Goal: Information Seeking & Learning: Learn about a topic

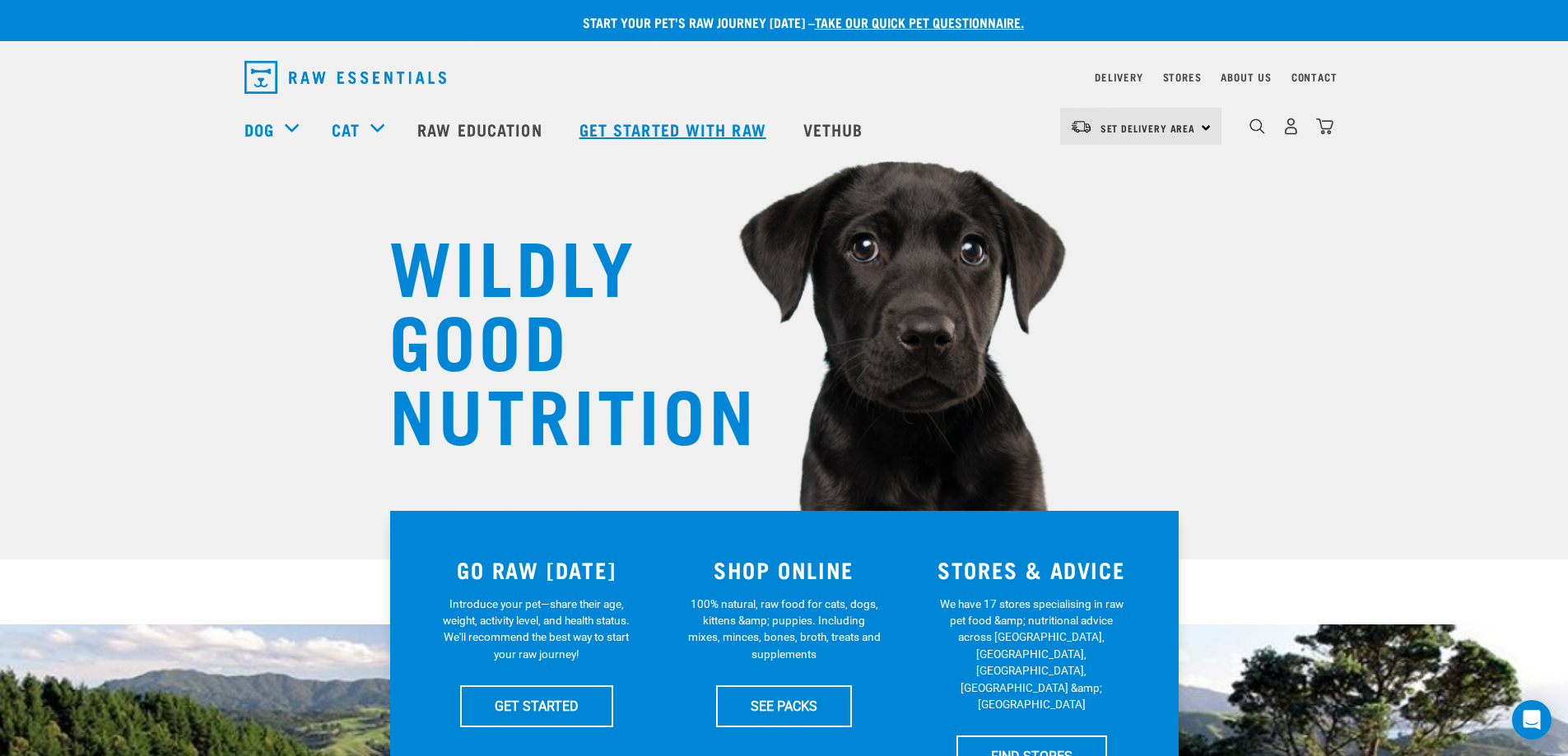
click at [645, 123] on link "Get started with Raw" at bounding box center [675, 129] width 224 height 66
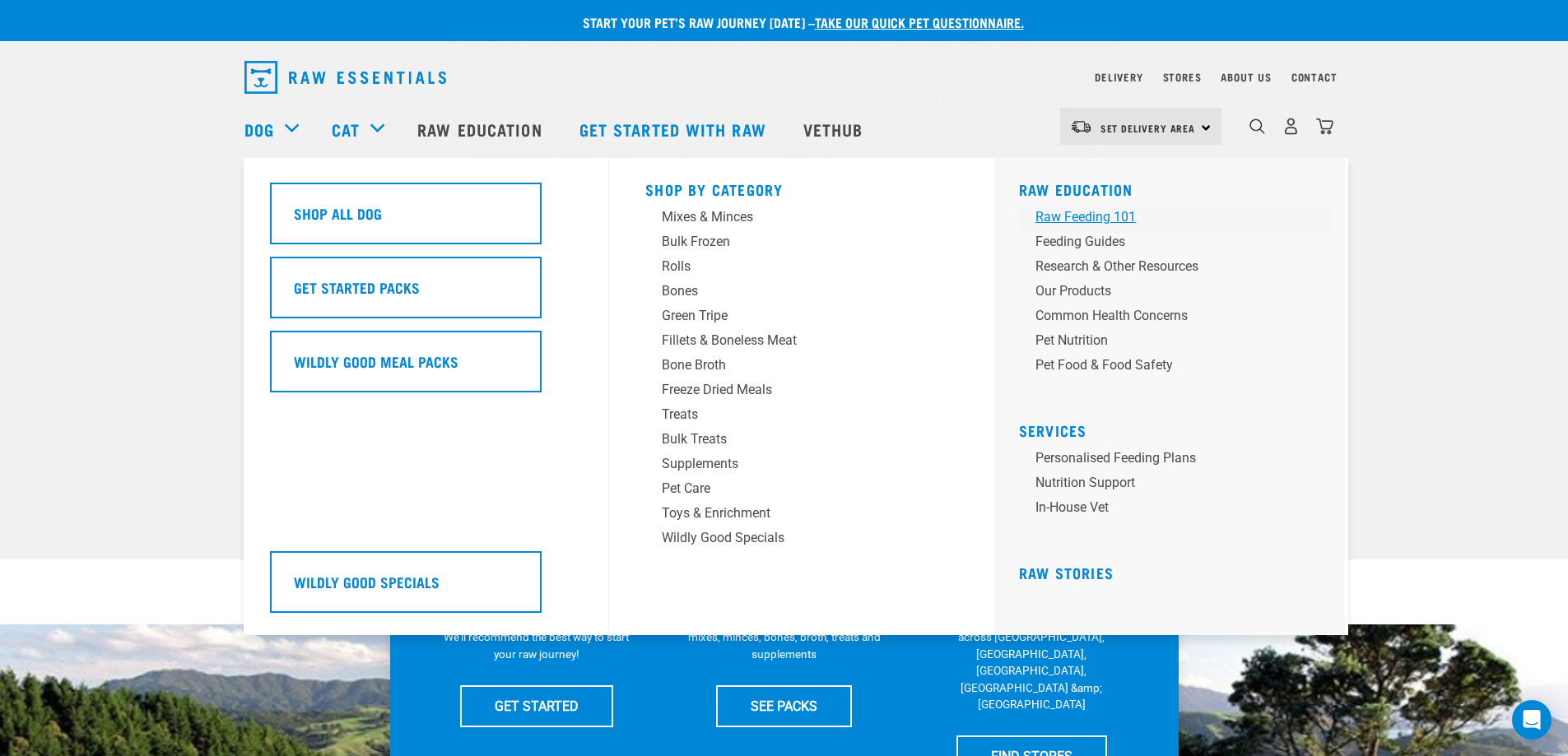
click at [1048, 214] on div "Raw Feeding 101" at bounding box center [1164, 217] width 256 height 20
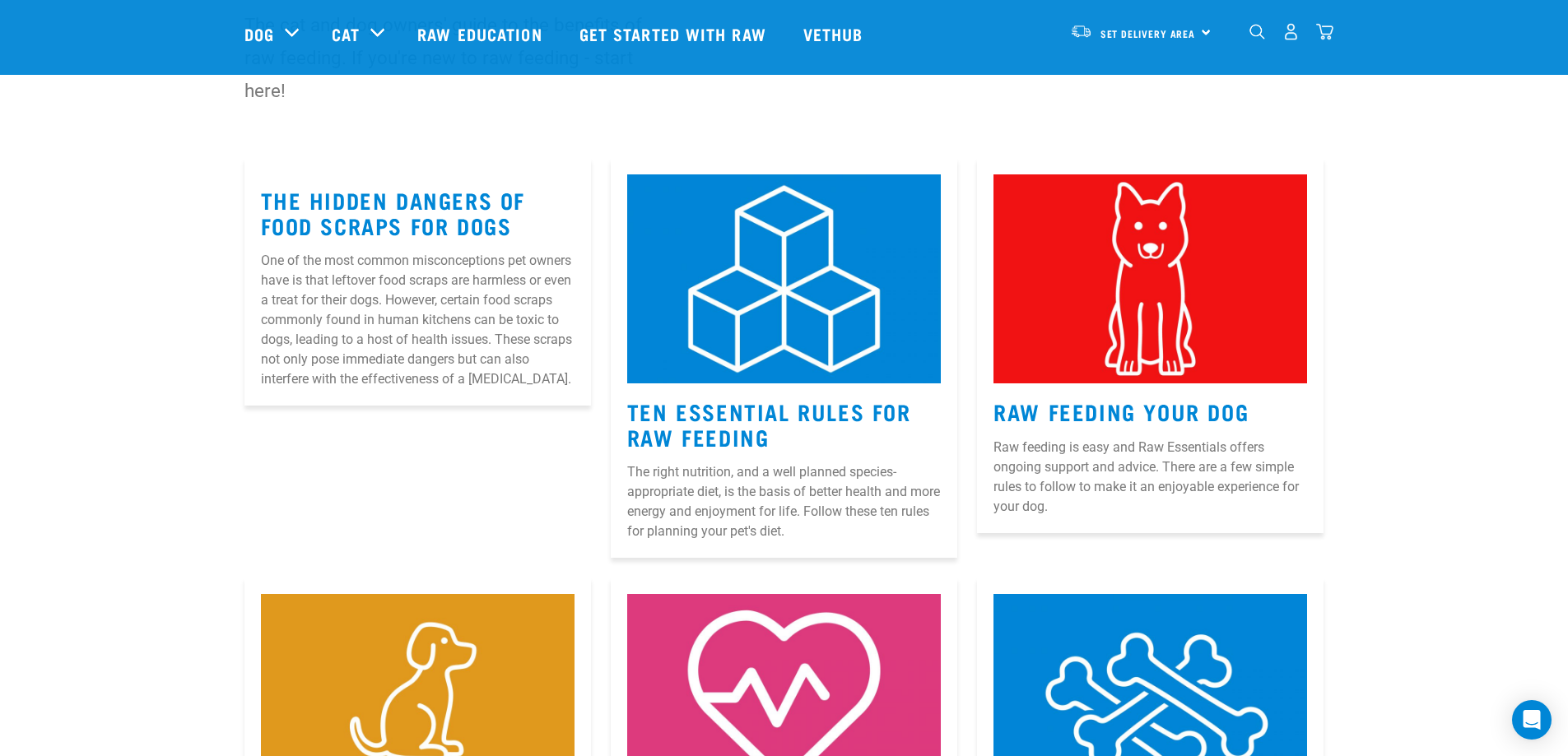
scroll to position [165, 0]
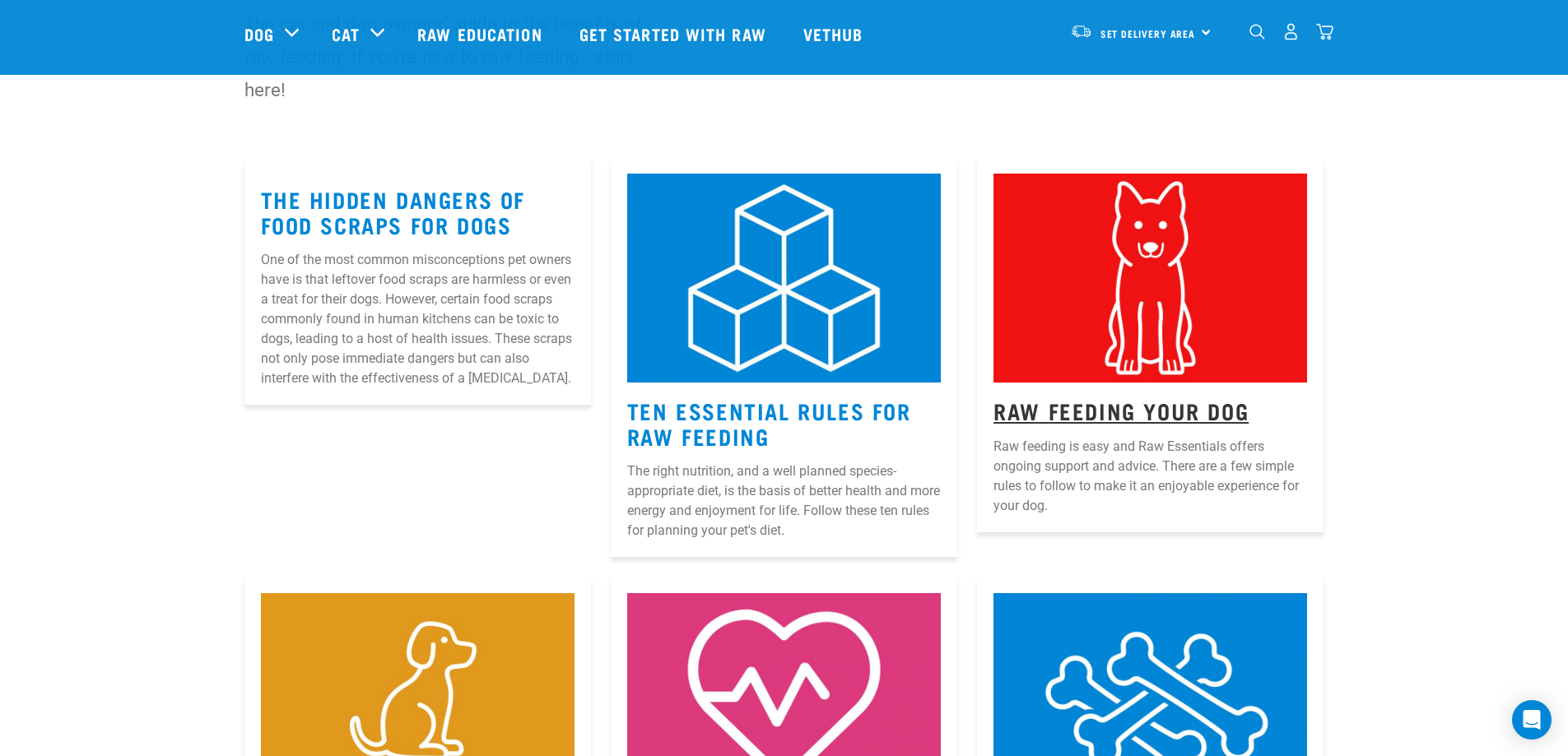
click at [1102, 411] on link "Raw Feeding Your Dog" at bounding box center [1120, 410] width 255 height 12
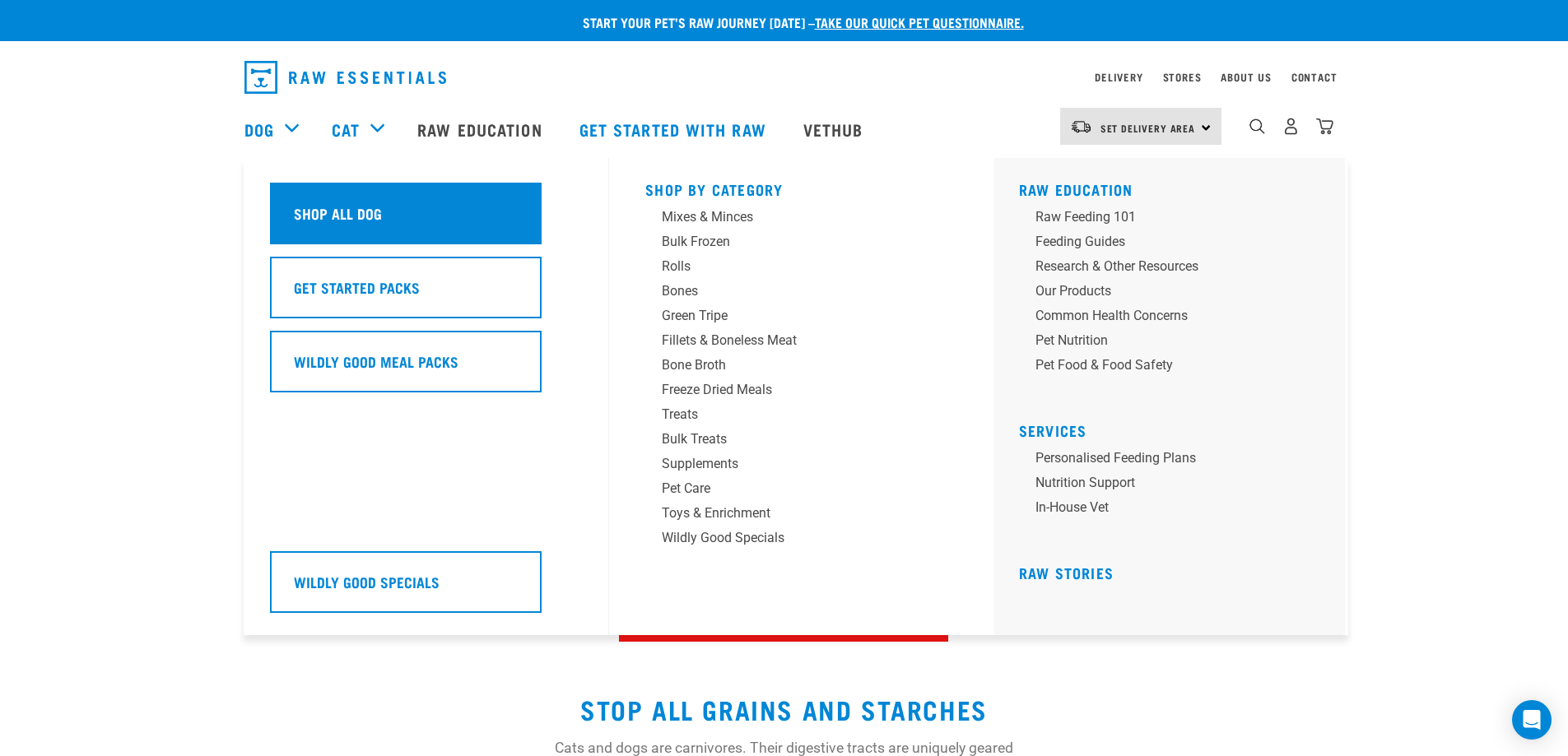
click at [307, 207] on h5 "Shop All Dog" at bounding box center [338, 213] width 88 height 21
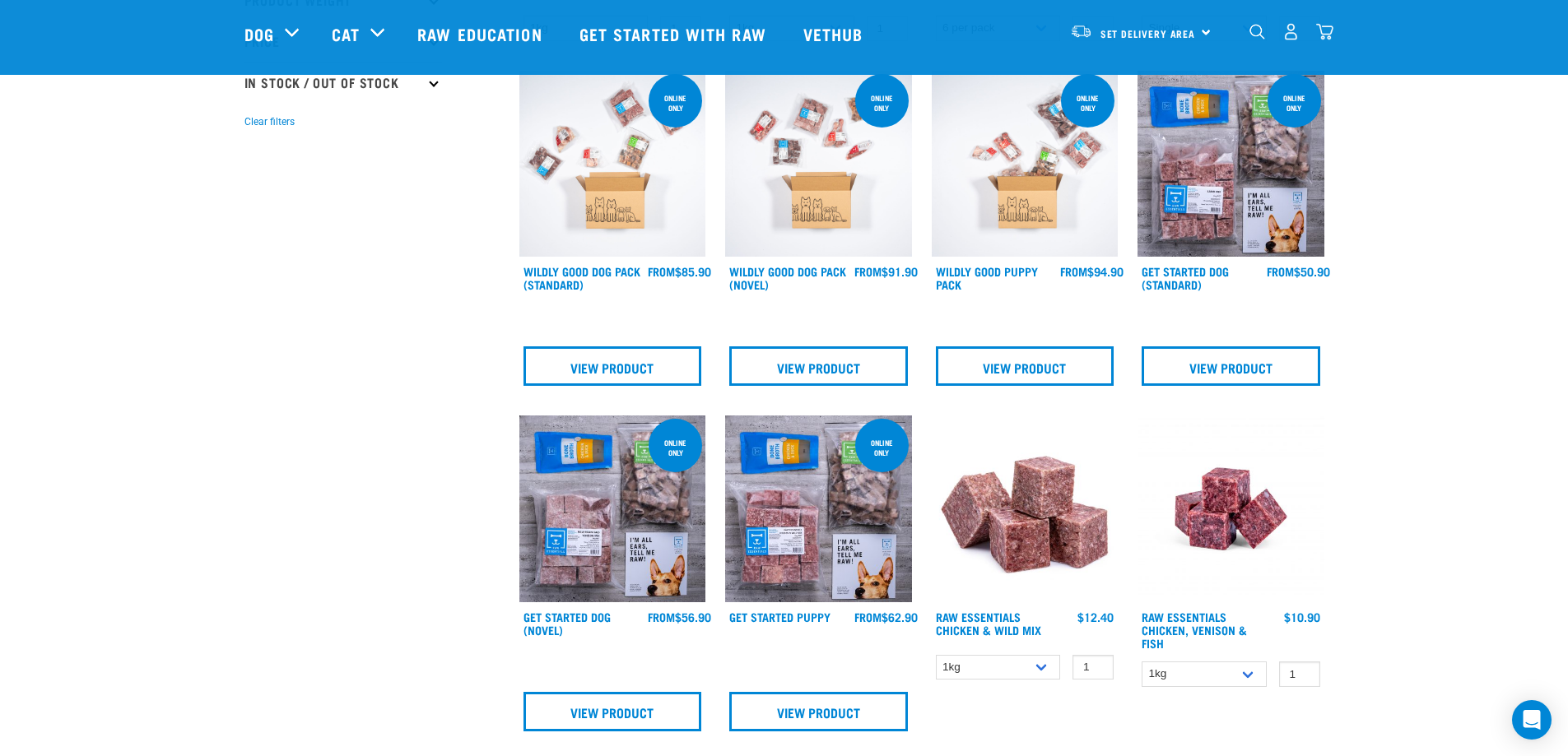
scroll to position [494, 0]
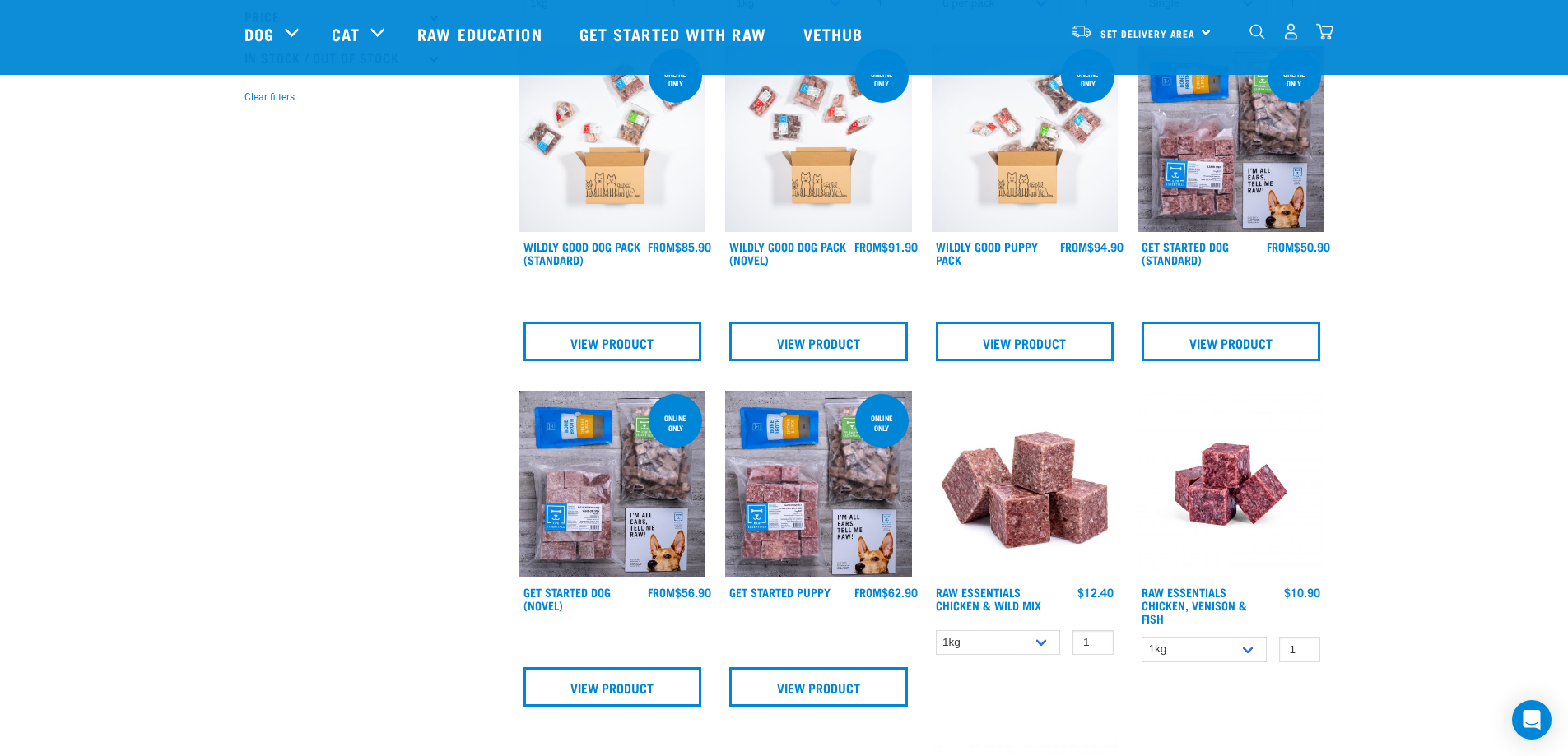
click at [767, 492] on img at bounding box center [818, 483] width 187 height 187
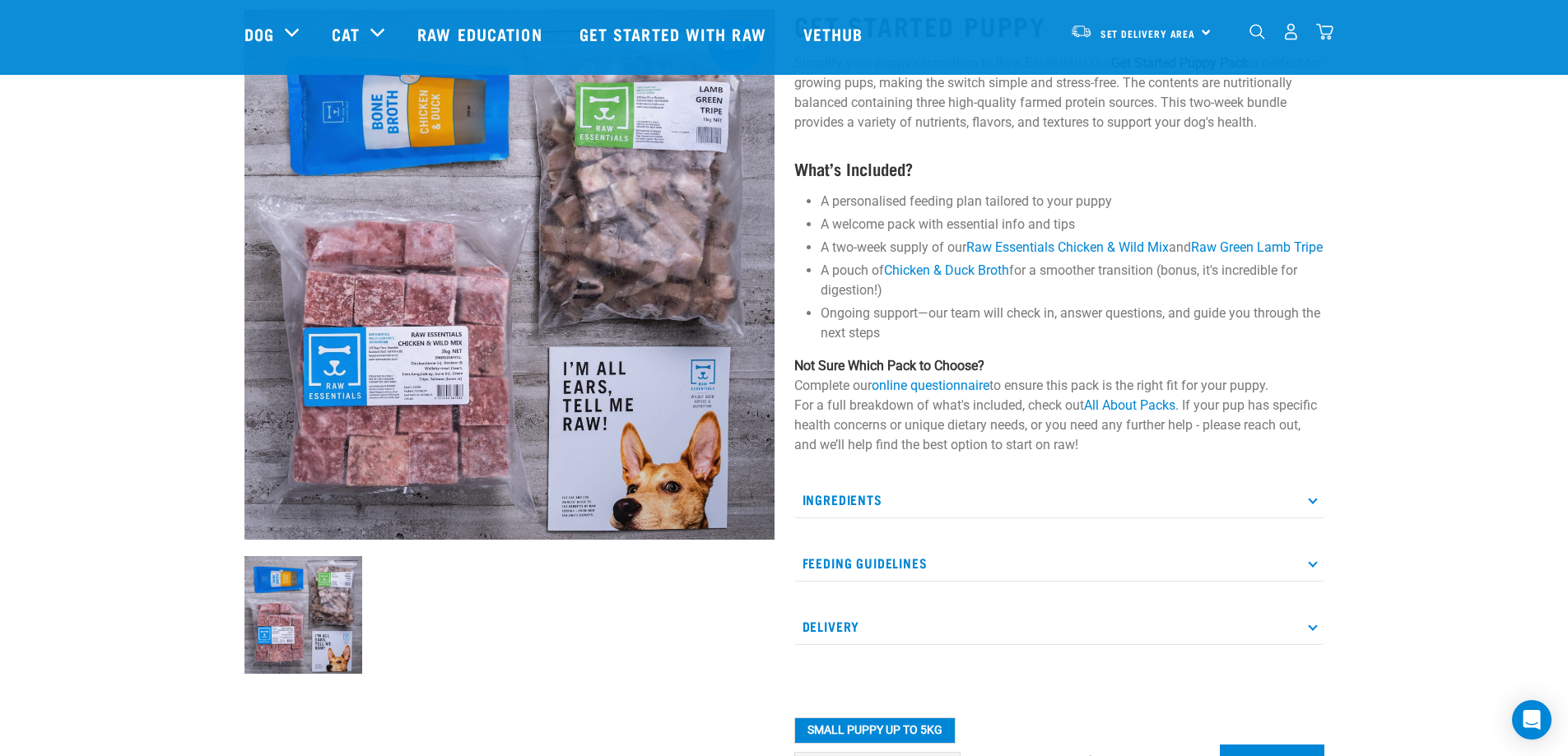
scroll to position [82, 0]
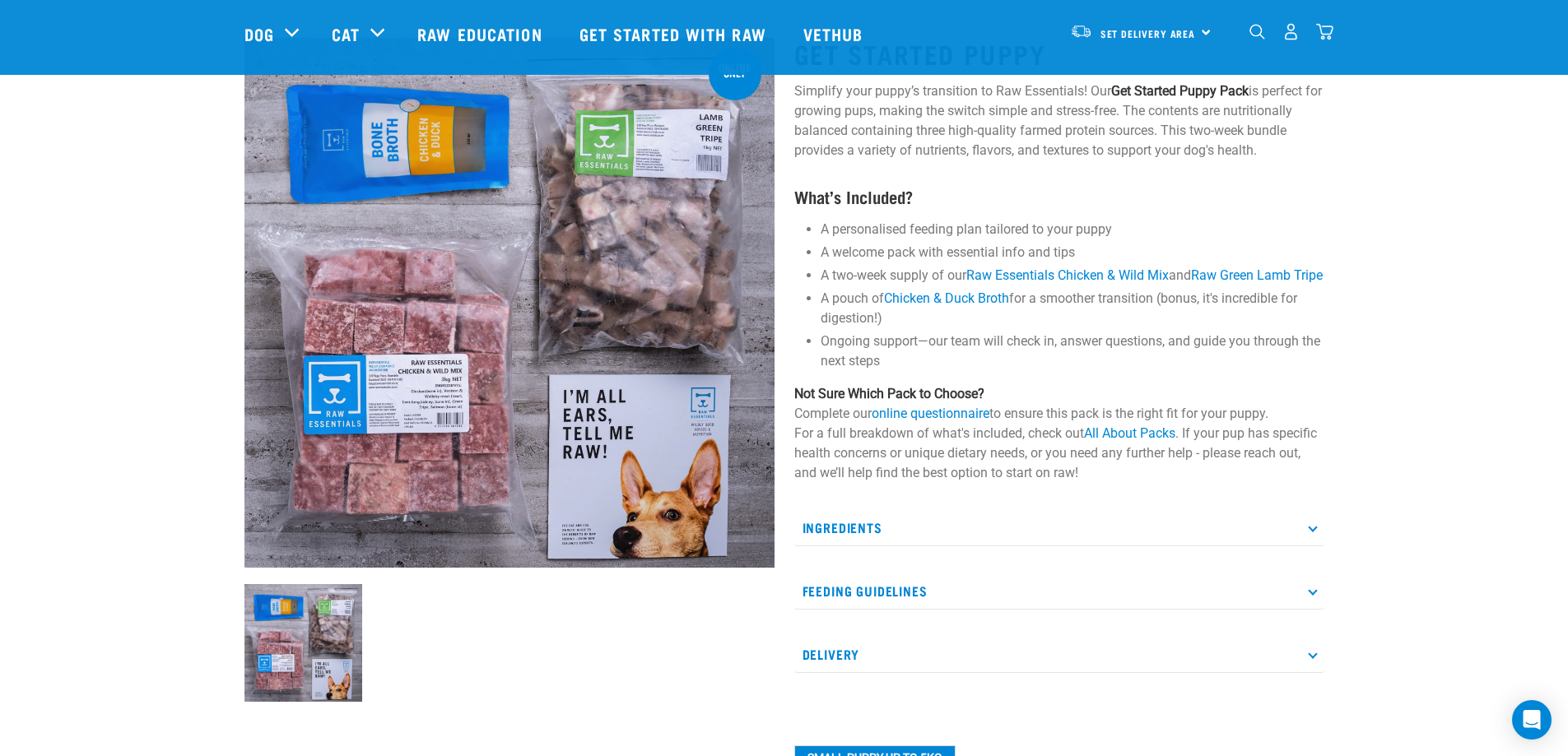
click at [837, 540] on p "Ingredients" at bounding box center [1059, 527] width 530 height 37
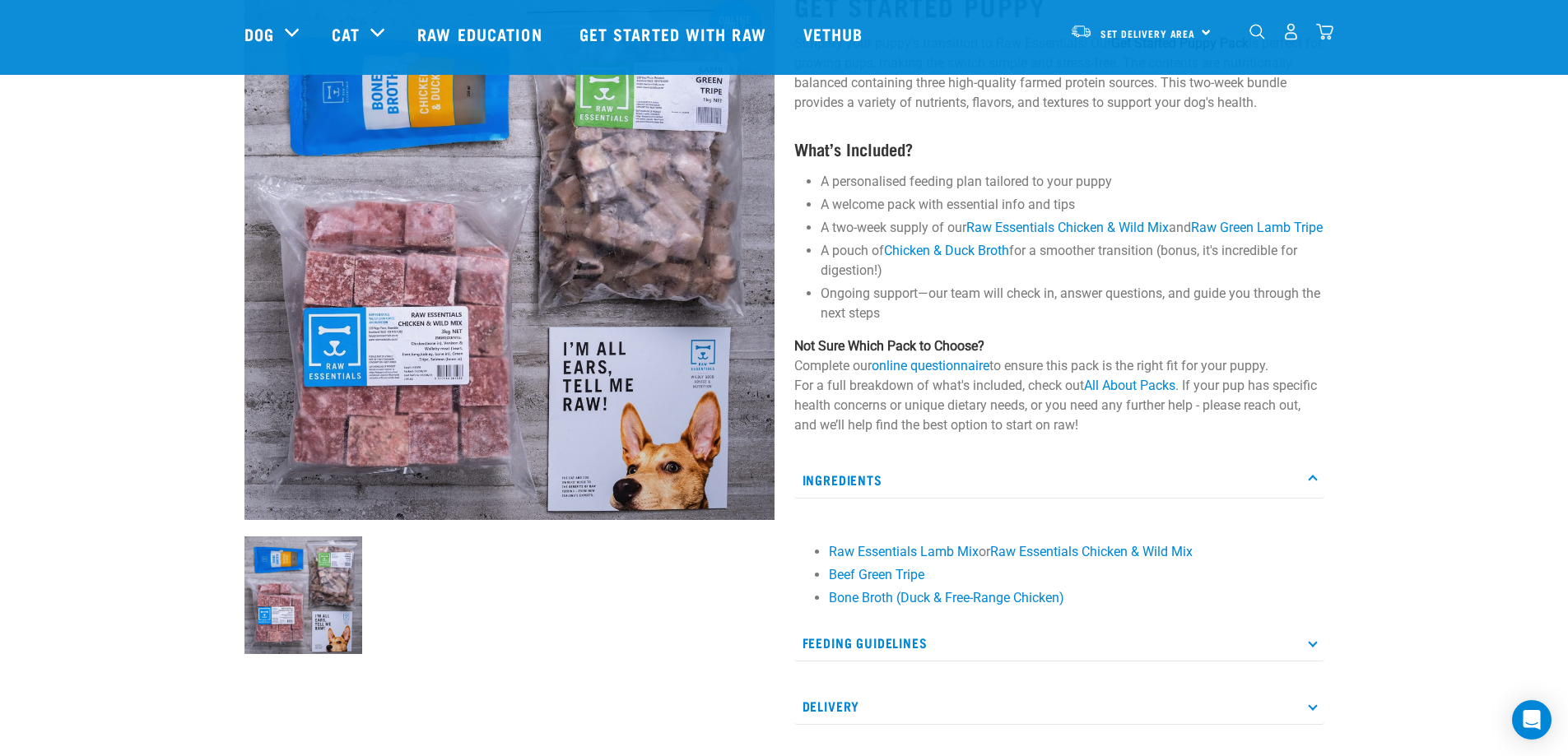
scroll to position [247, 0]
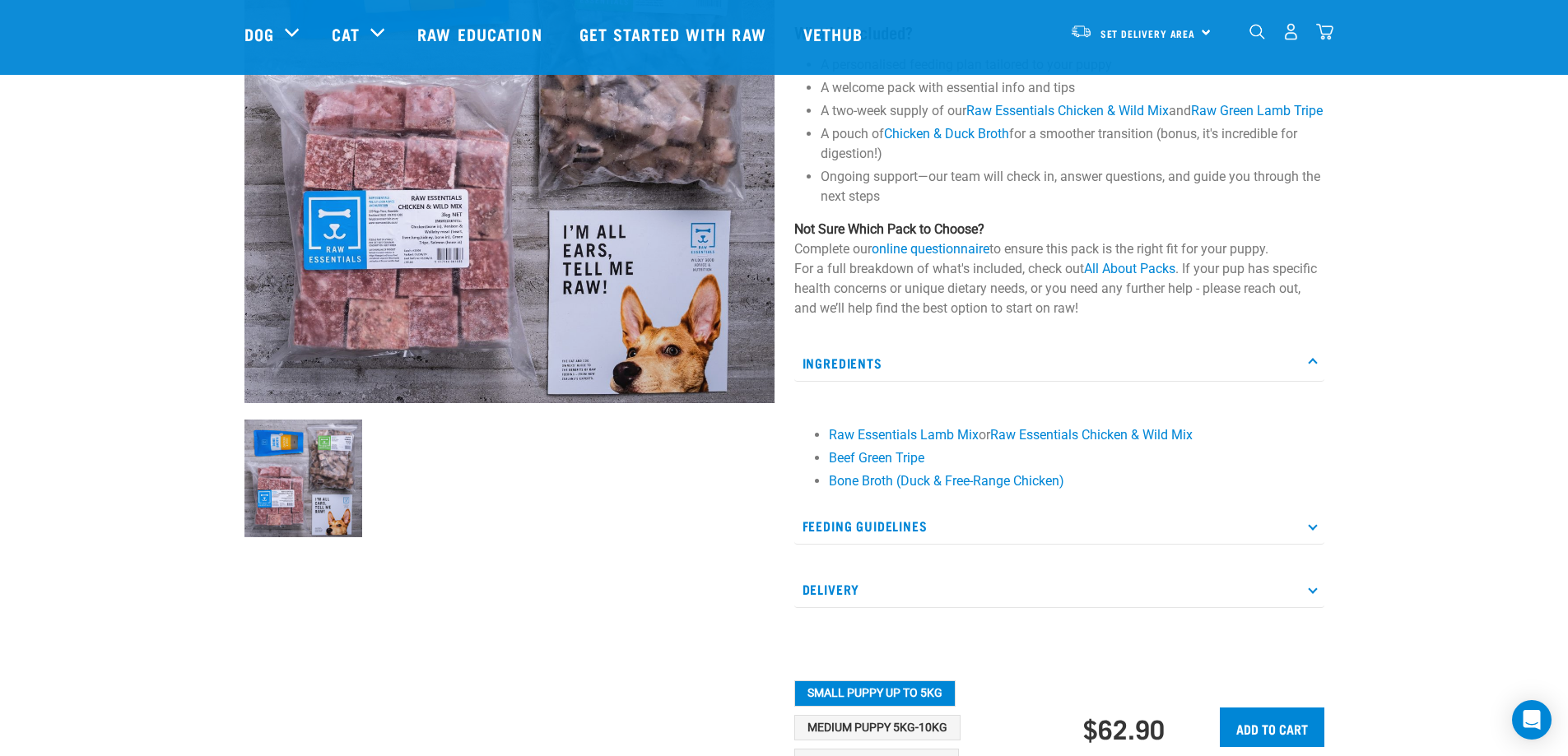
click at [819, 544] on p "Feeding Guidelines" at bounding box center [1059, 525] width 530 height 37
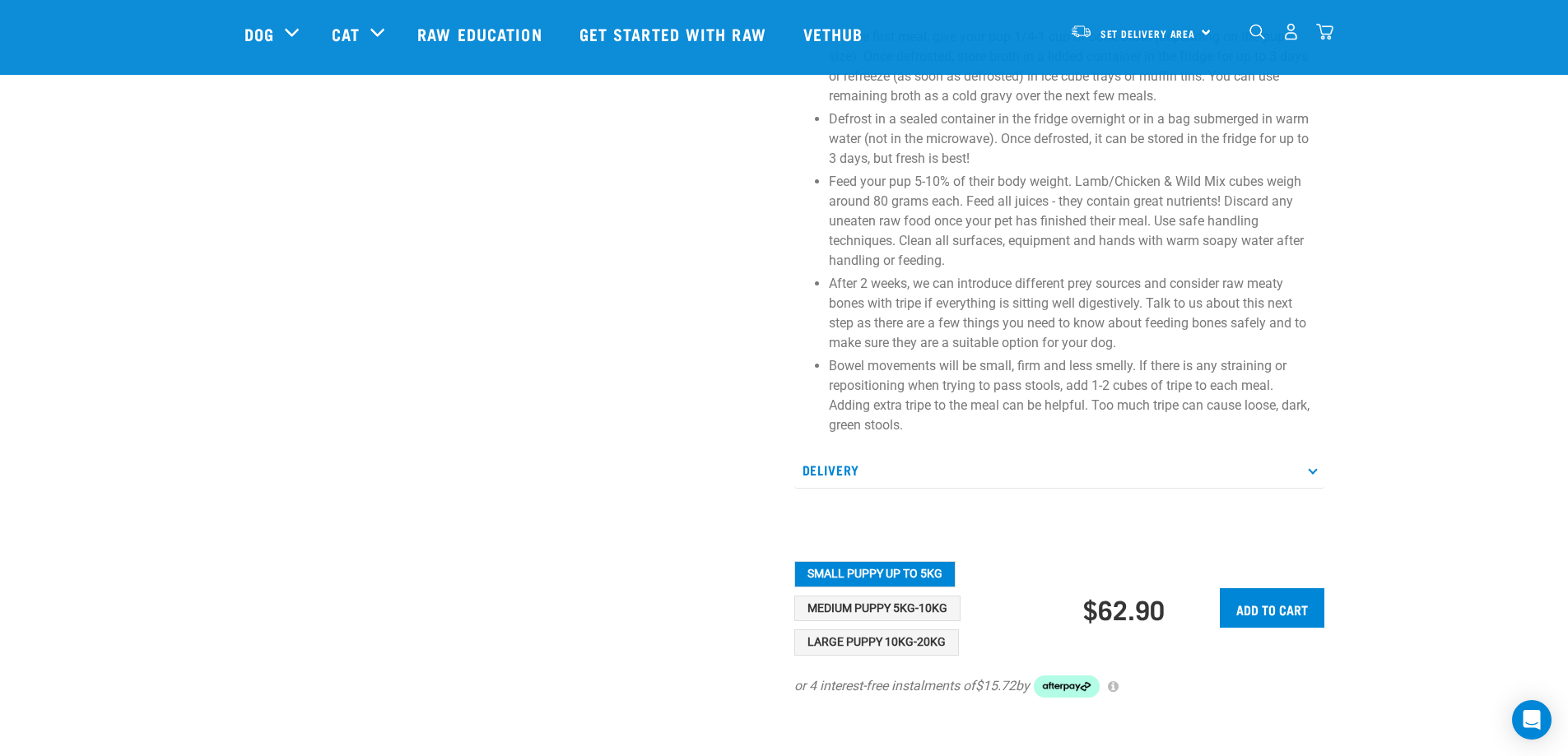
scroll to position [823, 0]
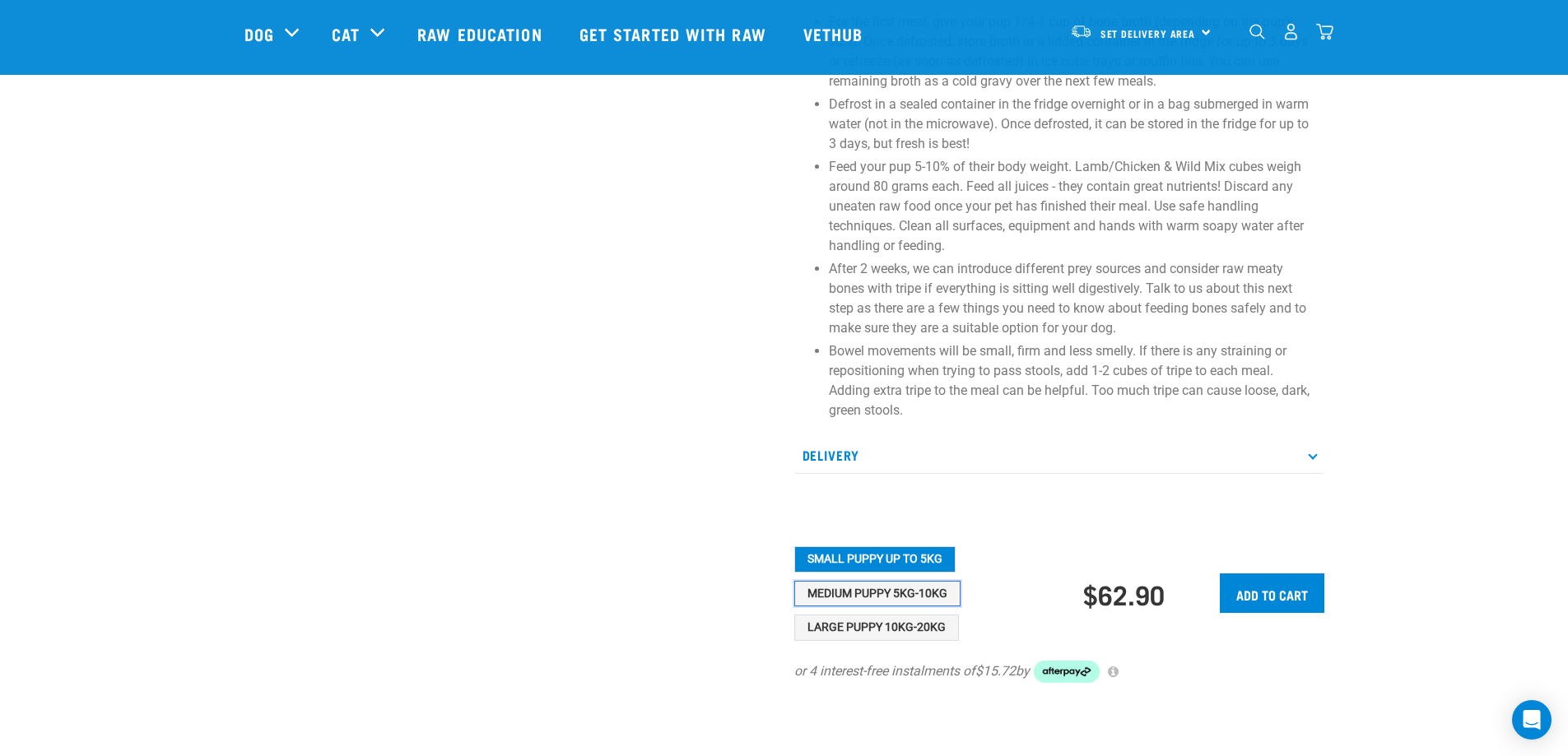
click at [860, 607] on button "Medium Puppy 5kg-10kg" at bounding box center [877, 594] width 167 height 26
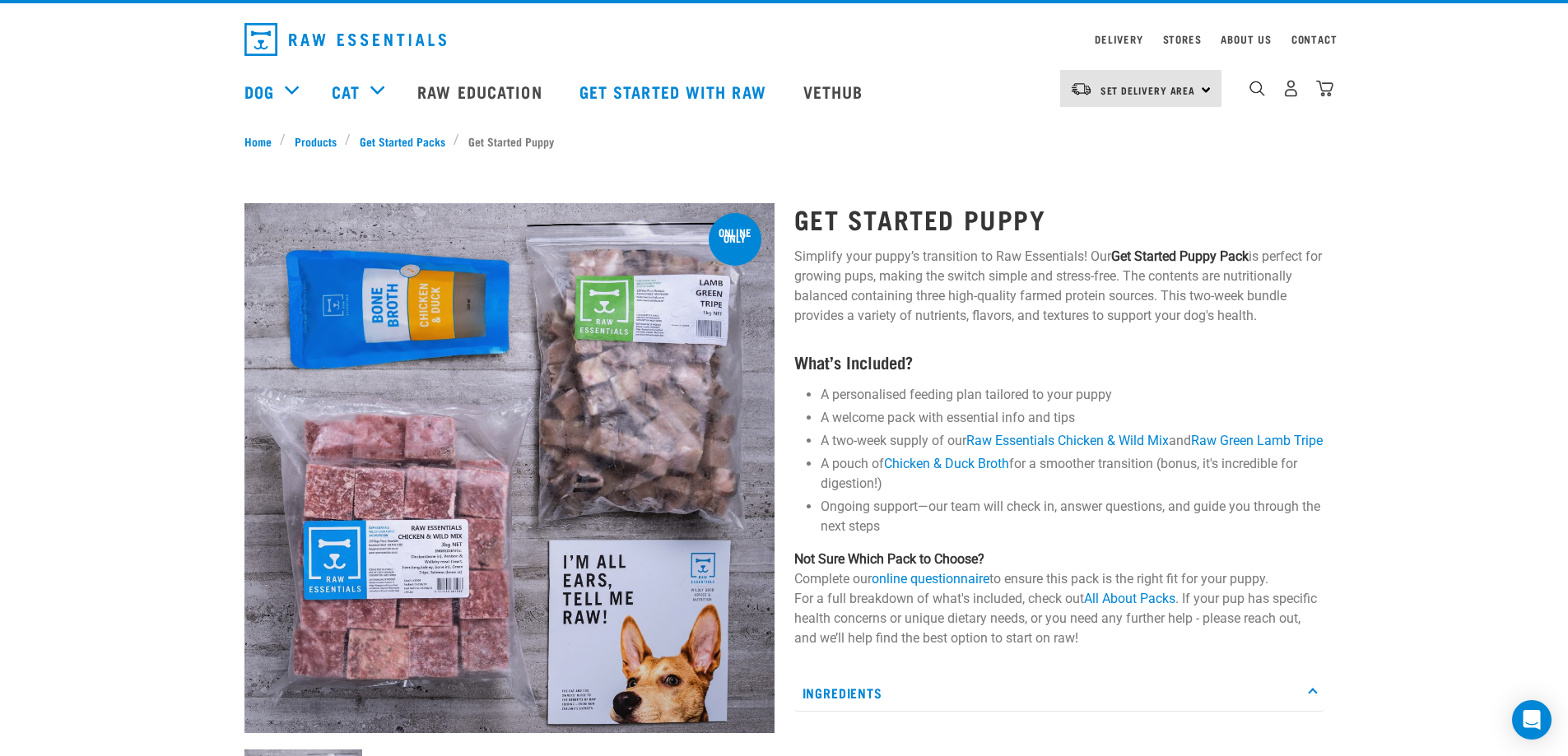
scroll to position [0, 0]
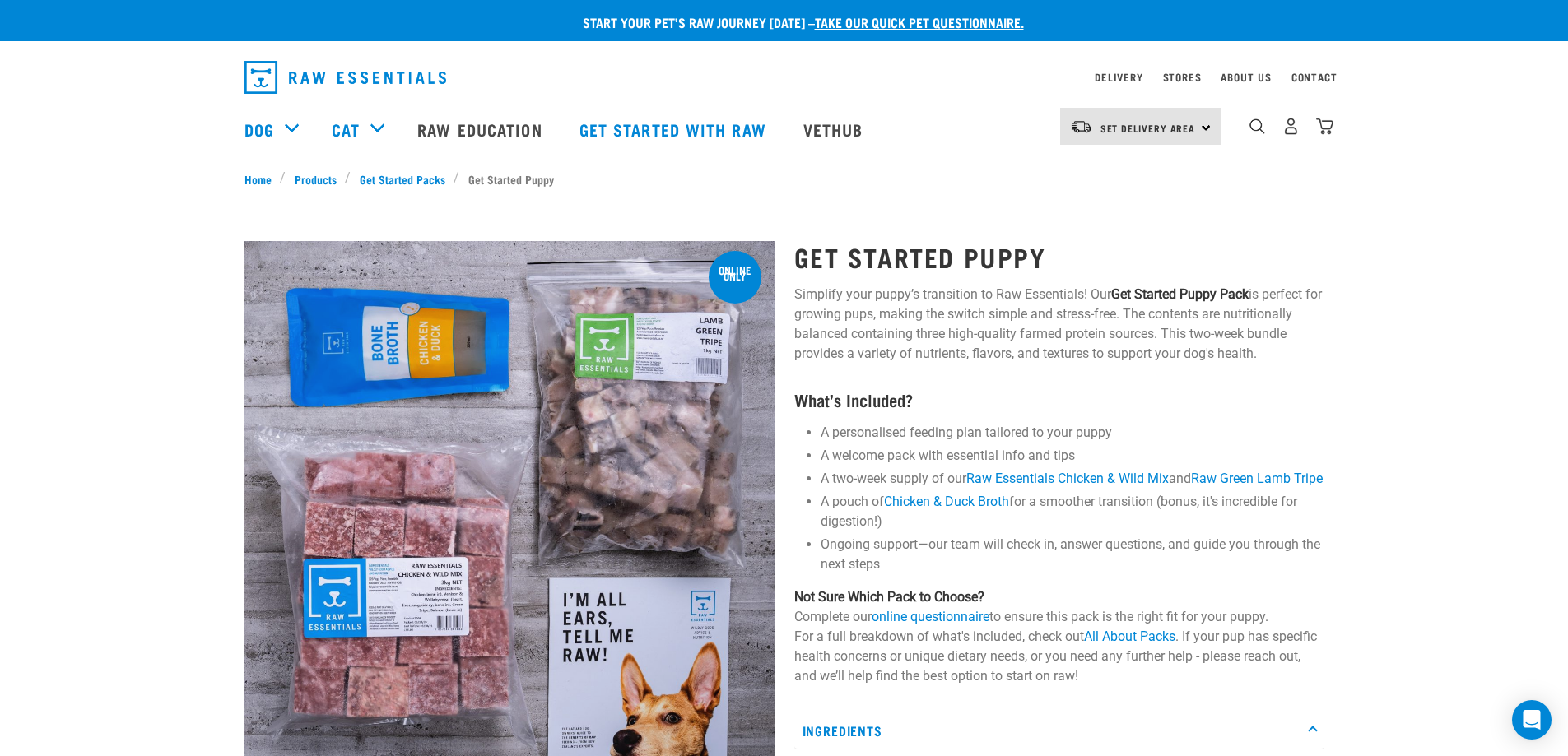
click at [1203, 123] on div "Set Delivery Area North Island South Island" at bounding box center [1140, 126] width 161 height 37
click at [1163, 173] on link "[GEOGRAPHIC_DATA]" at bounding box center [1138, 173] width 158 height 36
click at [1179, 76] on link "Stores" at bounding box center [1182, 77] width 38 height 6
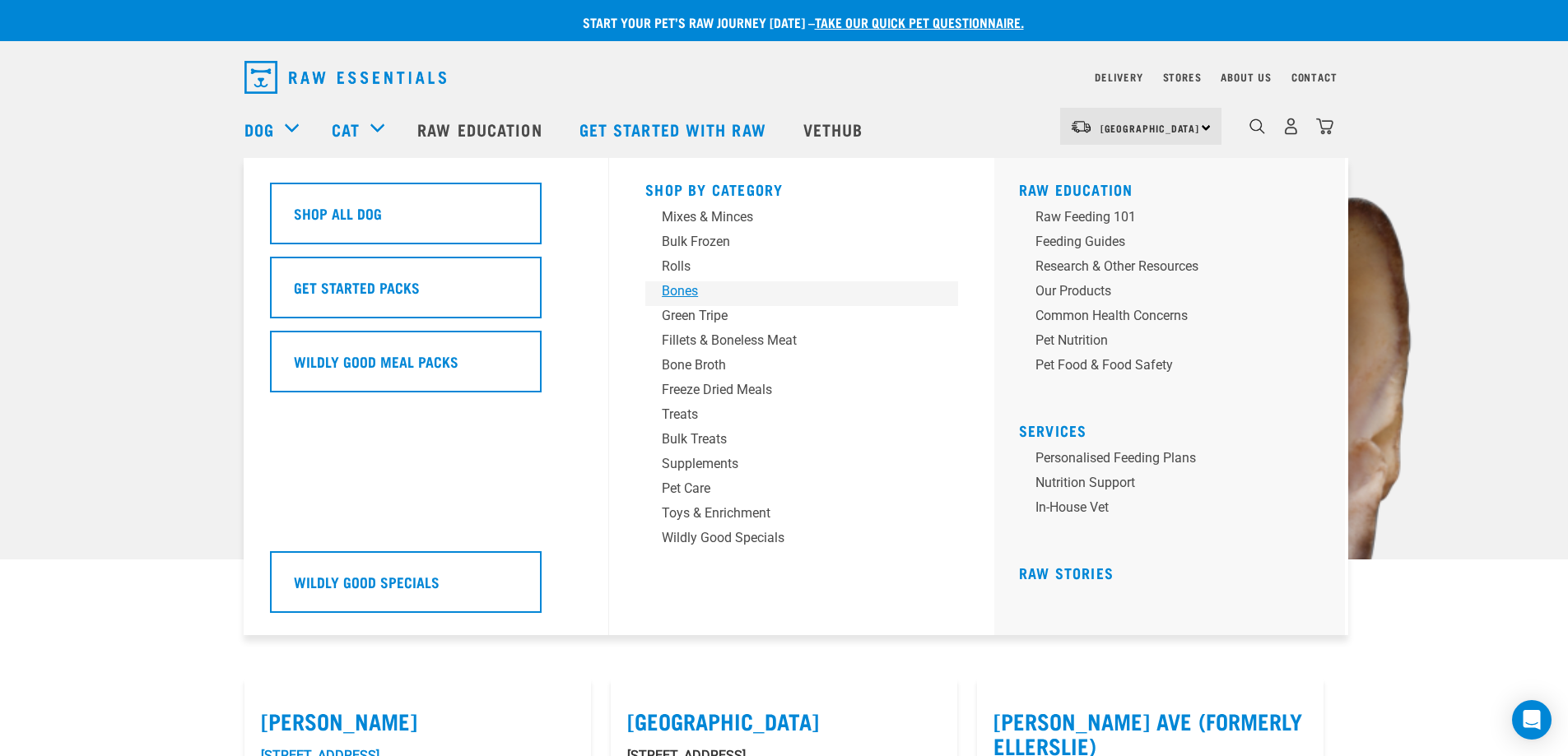
click at [670, 290] on div "Bones" at bounding box center [790, 290] width 256 height 20
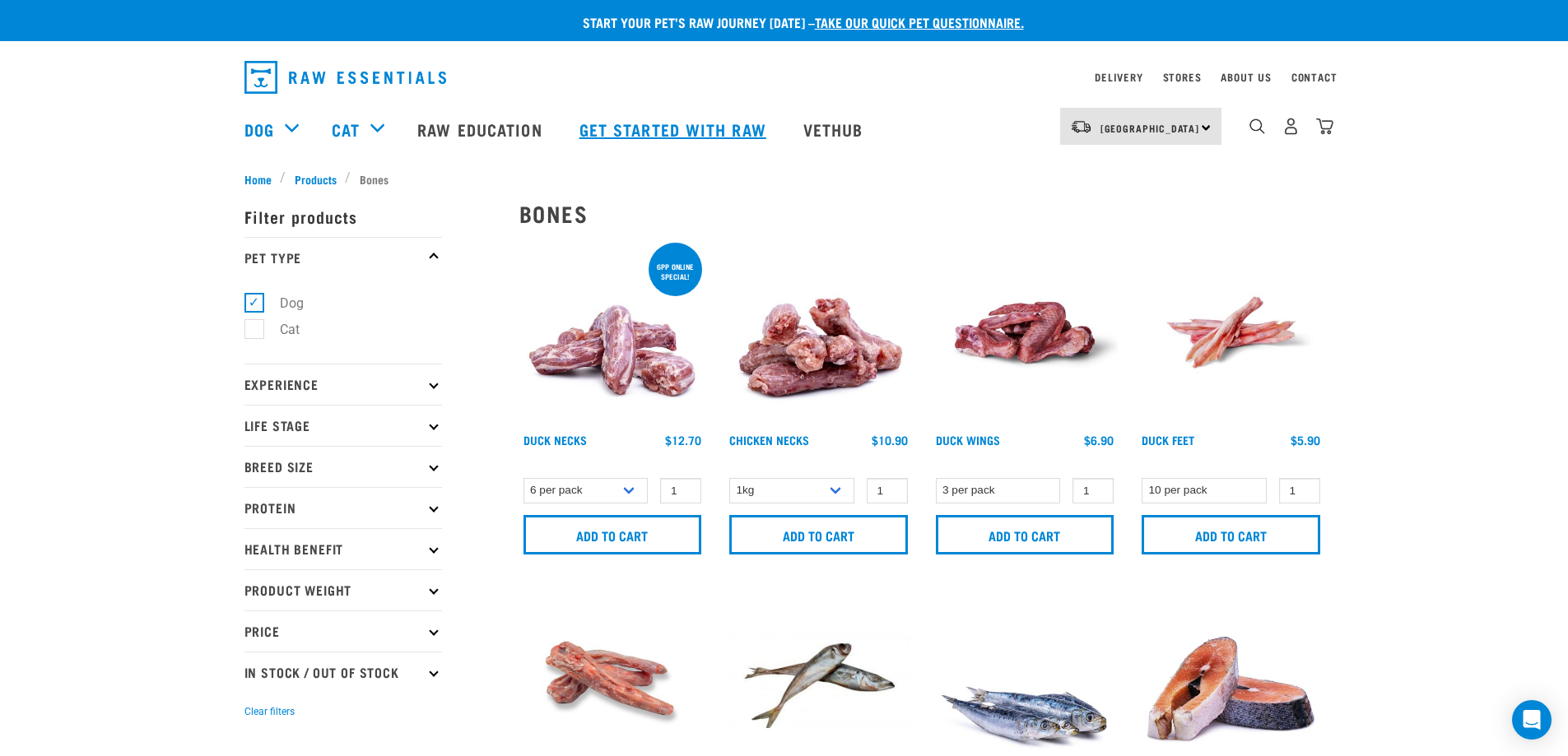
click at [689, 129] on link "Get started with Raw" at bounding box center [675, 129] width 224 height 66
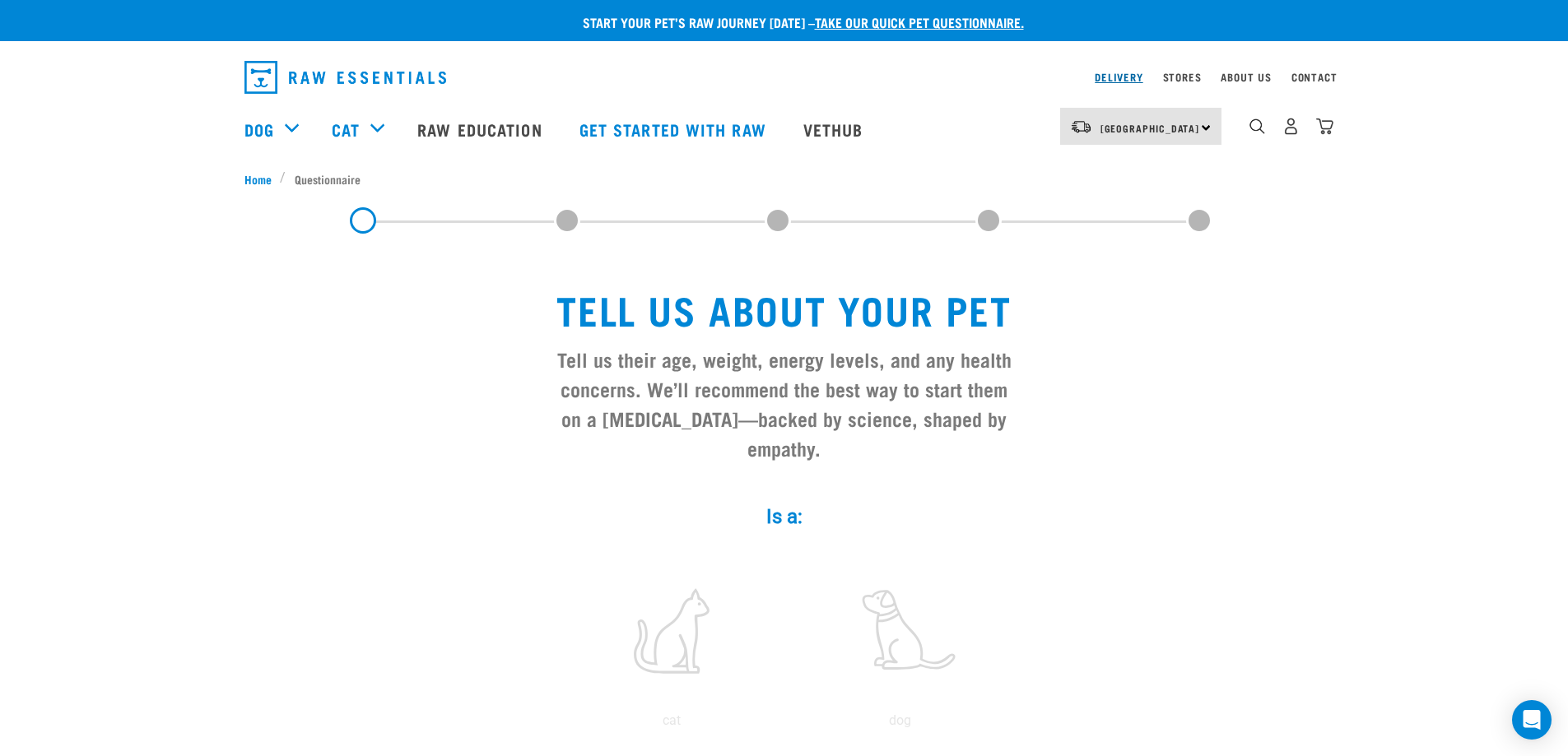
click at [1112, 77] on link "Delivery" at bounding box center [1119, 77] width 48 height 6
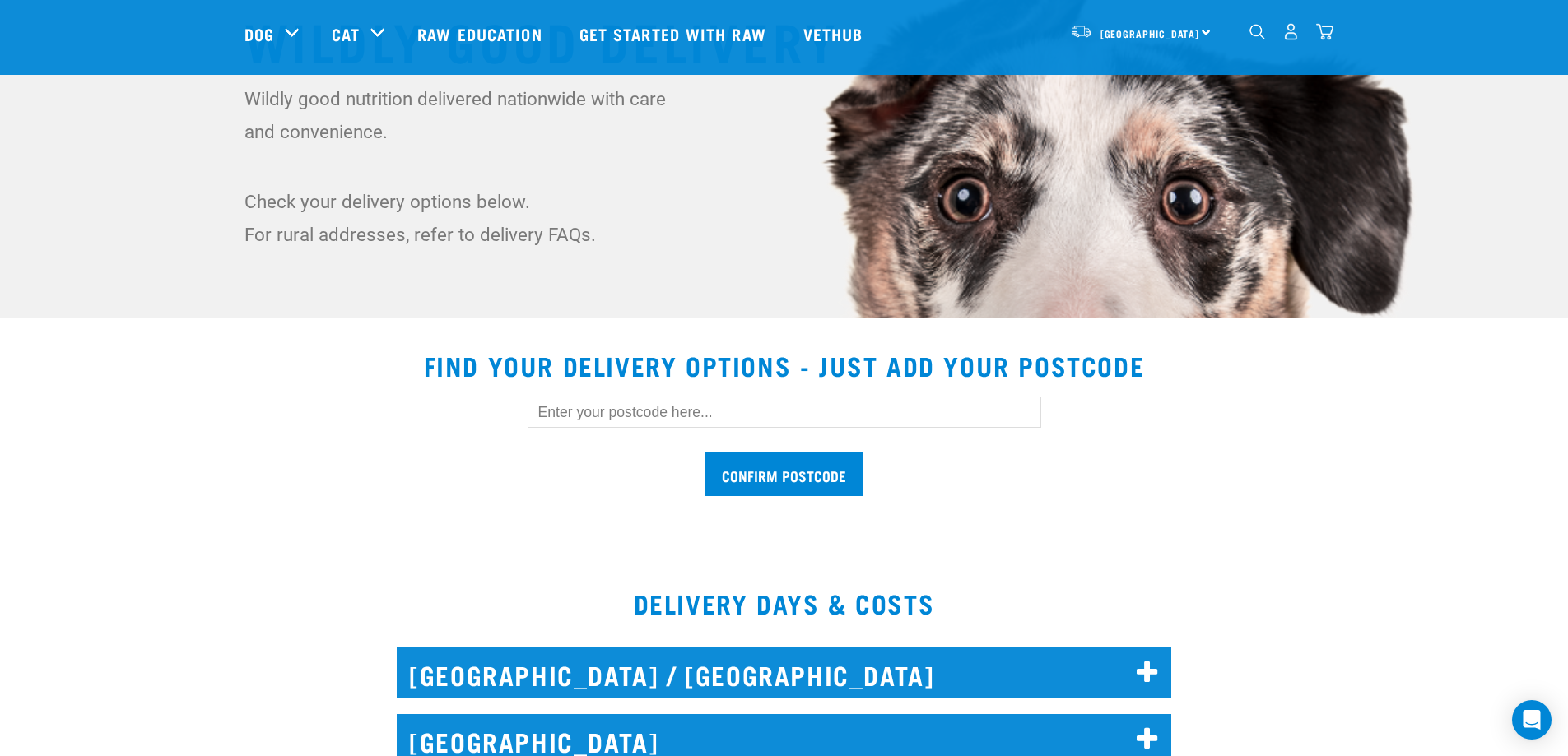
scroll to position [329, 0]
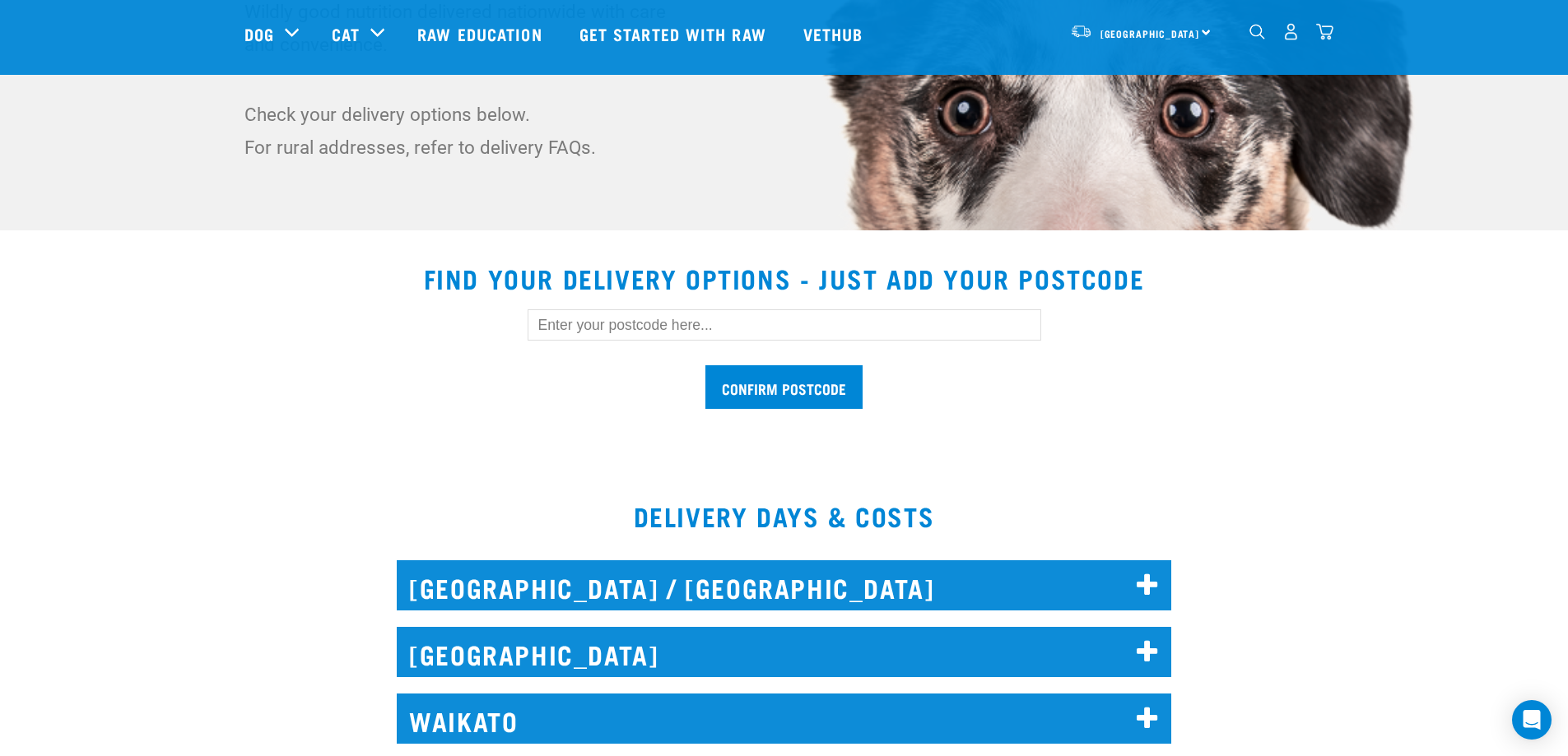
click at [614, 325] on input "text" at bounding box center [784, 325] width 514 height 32
type input "0483"
click at [765, 383] on input "Confirm postcode" at bounding box center [784, 387] width 157 height 44
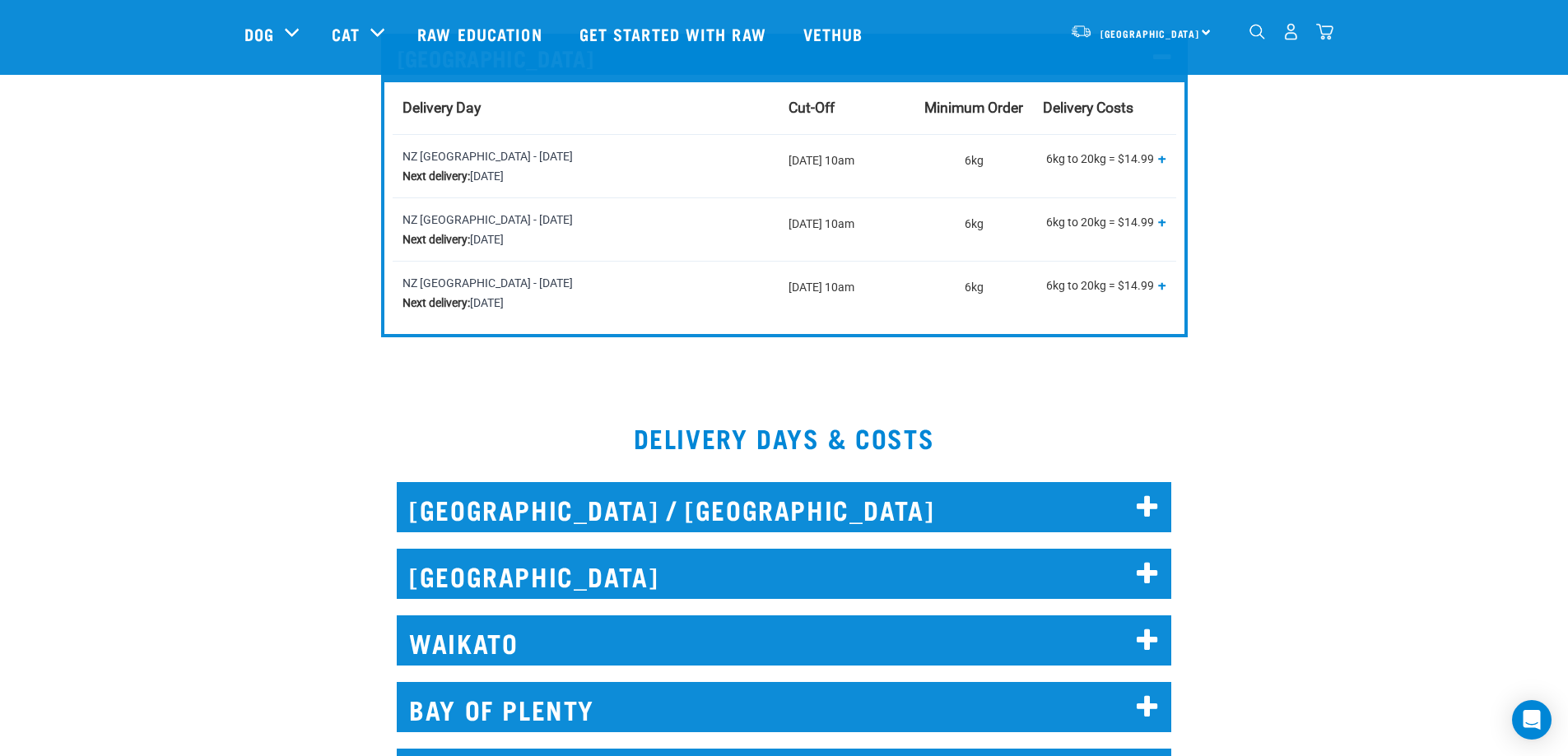
scroll to position [905, 0]
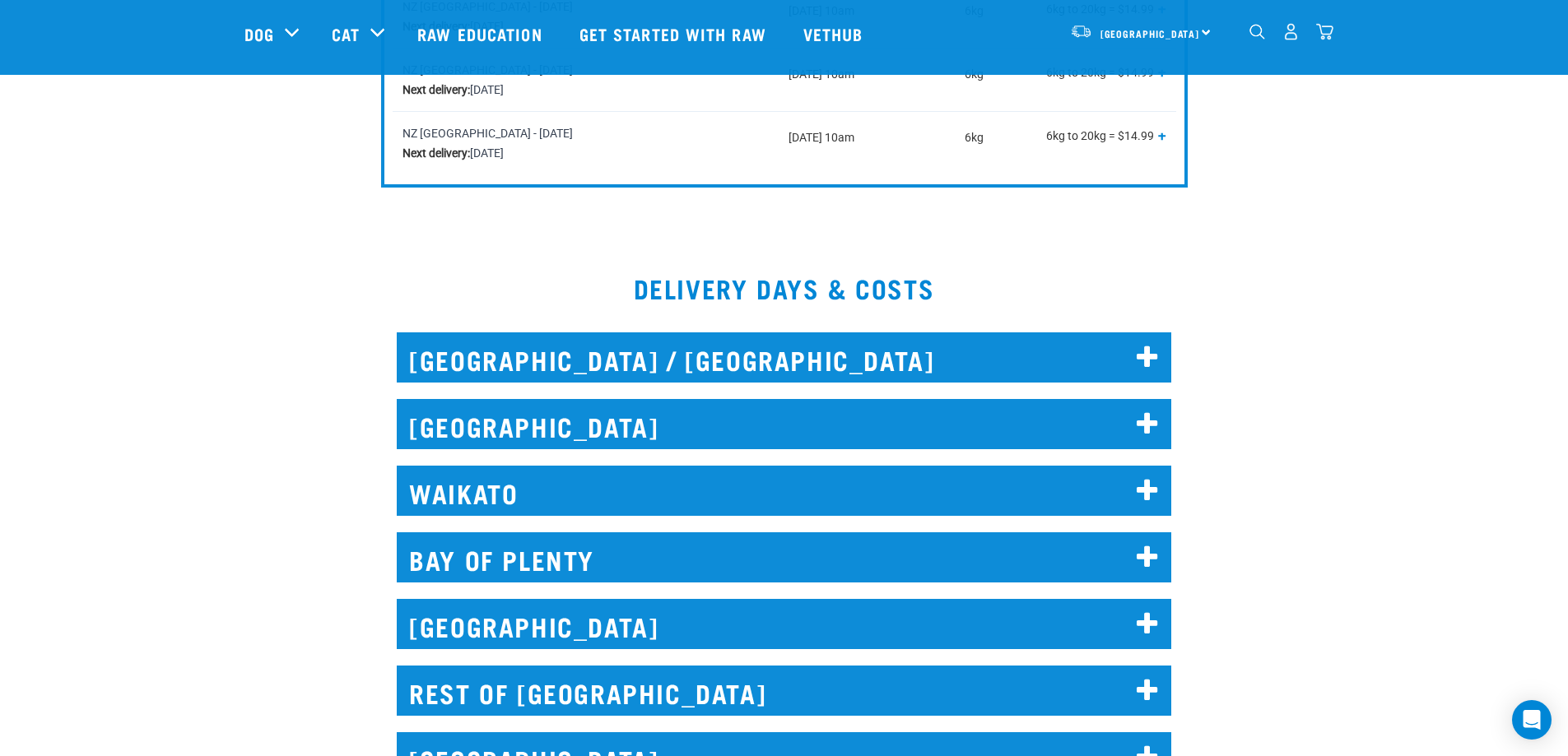
click at [1143, 355] on icon at bounding box center [1148, 358] width 22 height 26
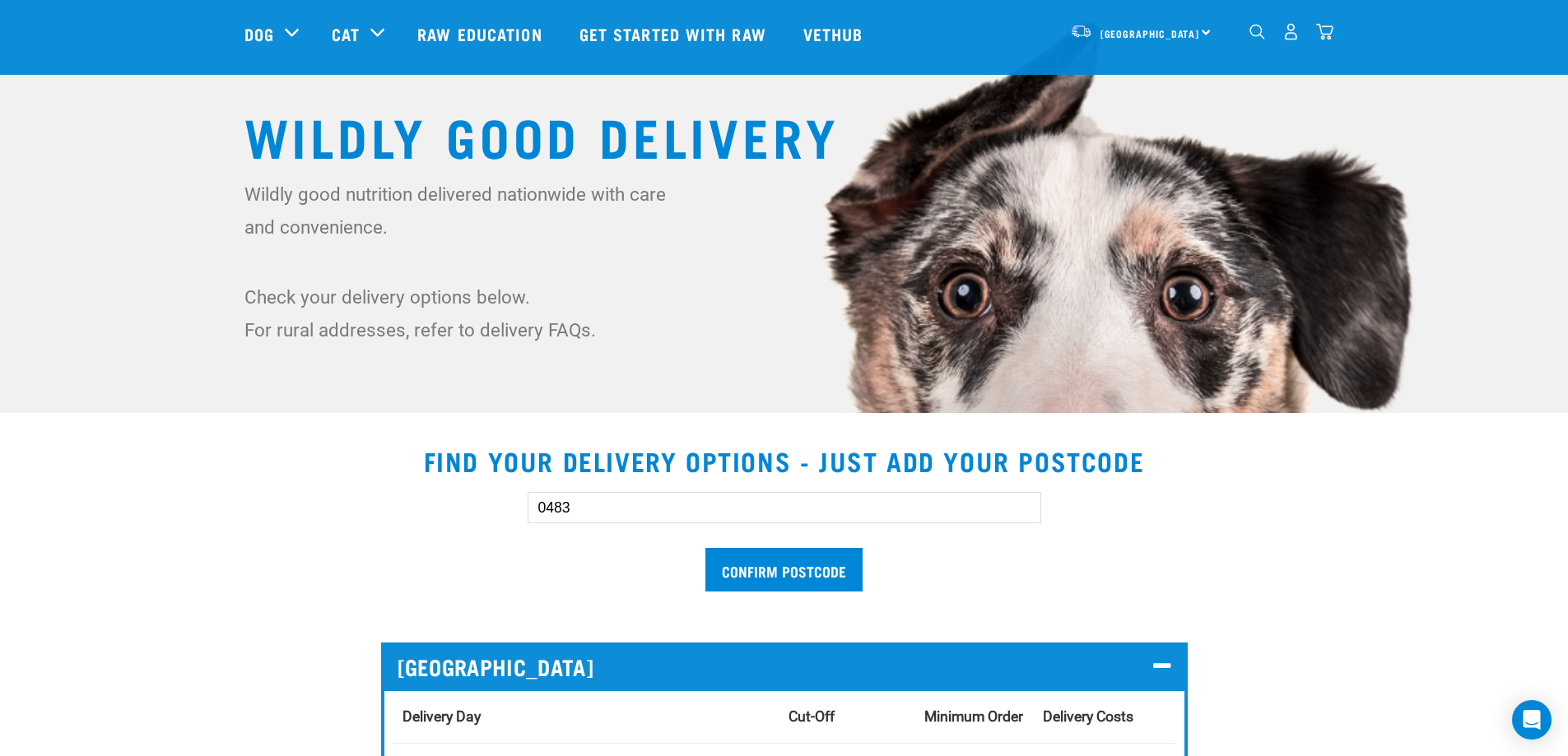
scroll to position [0, 0]
